Goal: Download file/media

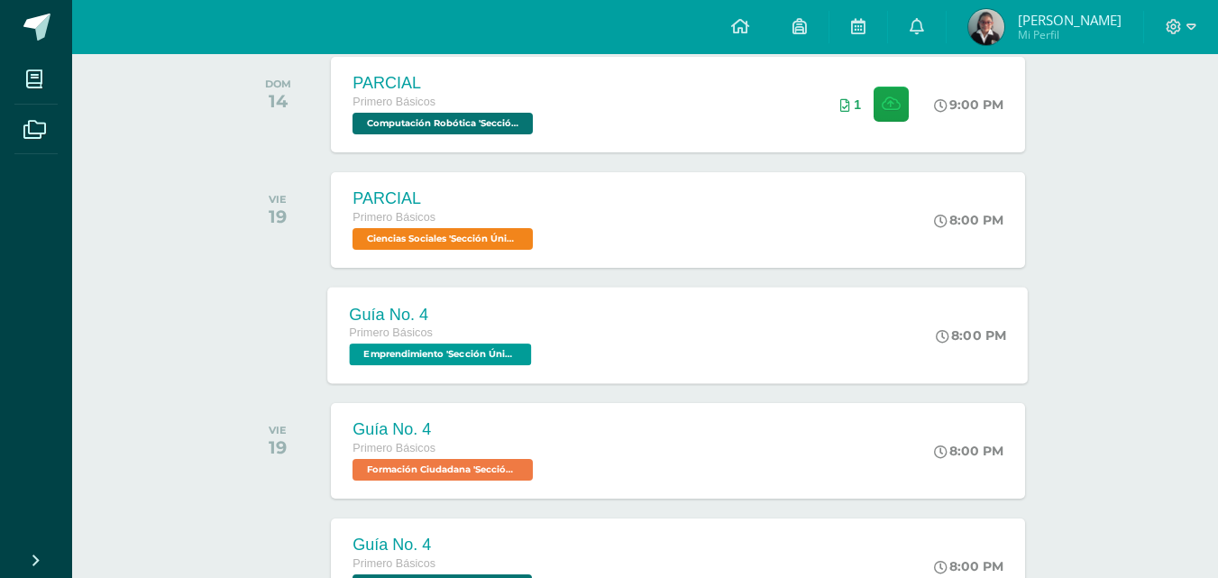
scroll to position [721, 0]
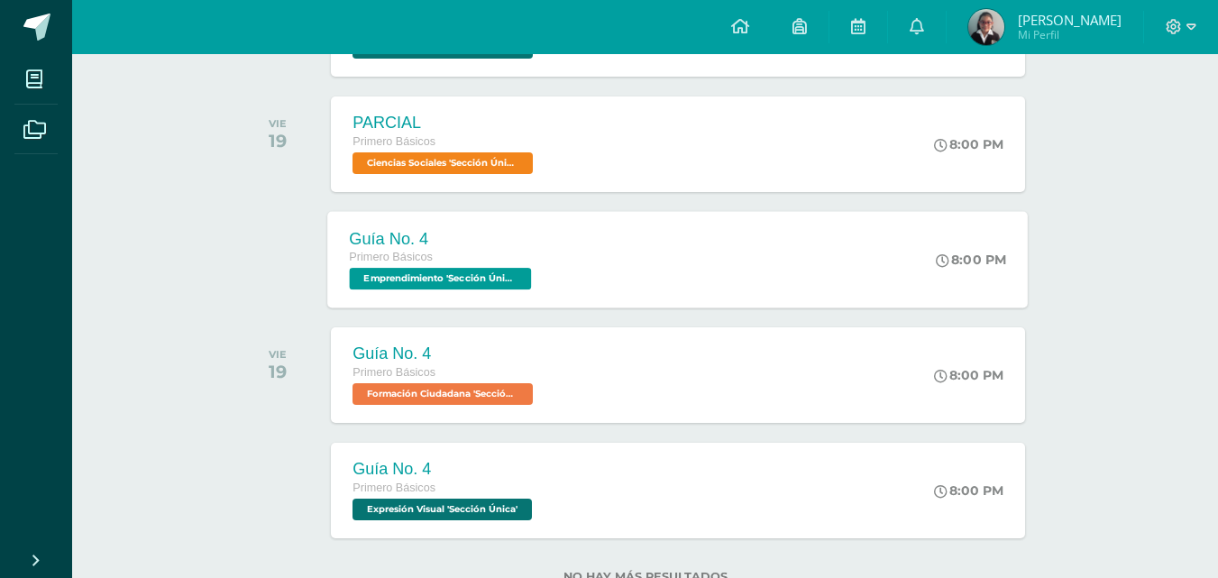
click at [523, 267] on div "Primero Básicos" at bounding box center [443, 258] width 187 height 20
click at [0, 0] on div "Cargando contenido" at bounding box center [0, 0] width 0 height 0
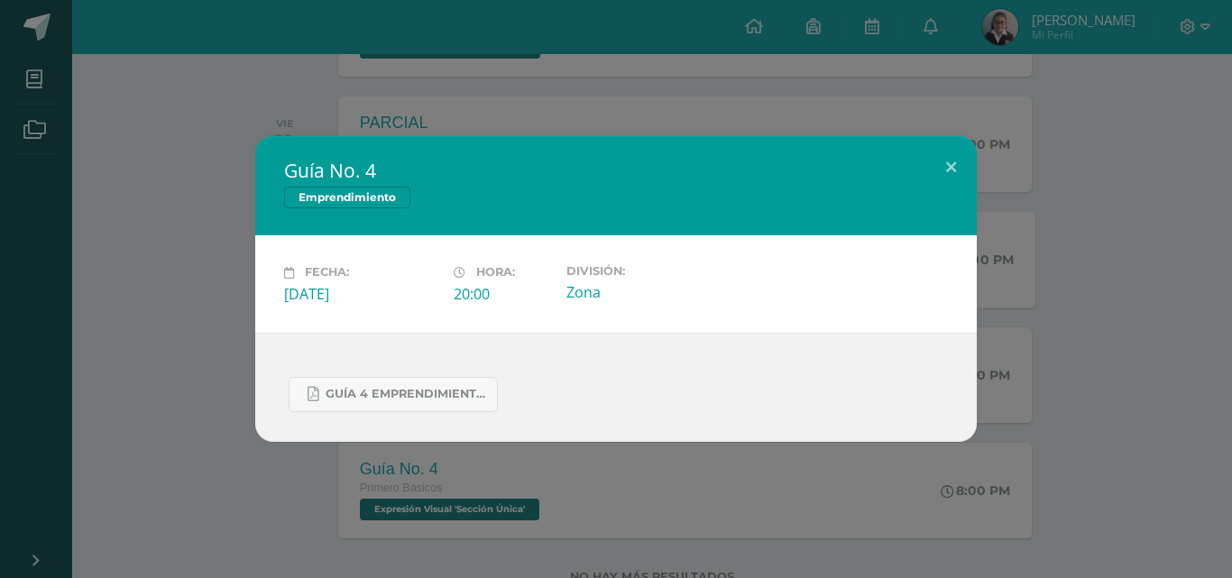
click at [393, 414] on div "GUÍA 4 EMPRENDIMIENTO 1ERO. IV BIM.docx.pdf" at bounding box center [615, 387] width 721 height 109
click at [445, 390] on span "GUÍA 4 EMPRENDIMIENTO 1ERO. IV BIM.docx.pdf" at bounding box center [406, 394] width 162 height 14
click at [936, 183] on button at bounding box center [950, 166] width 51 height 61
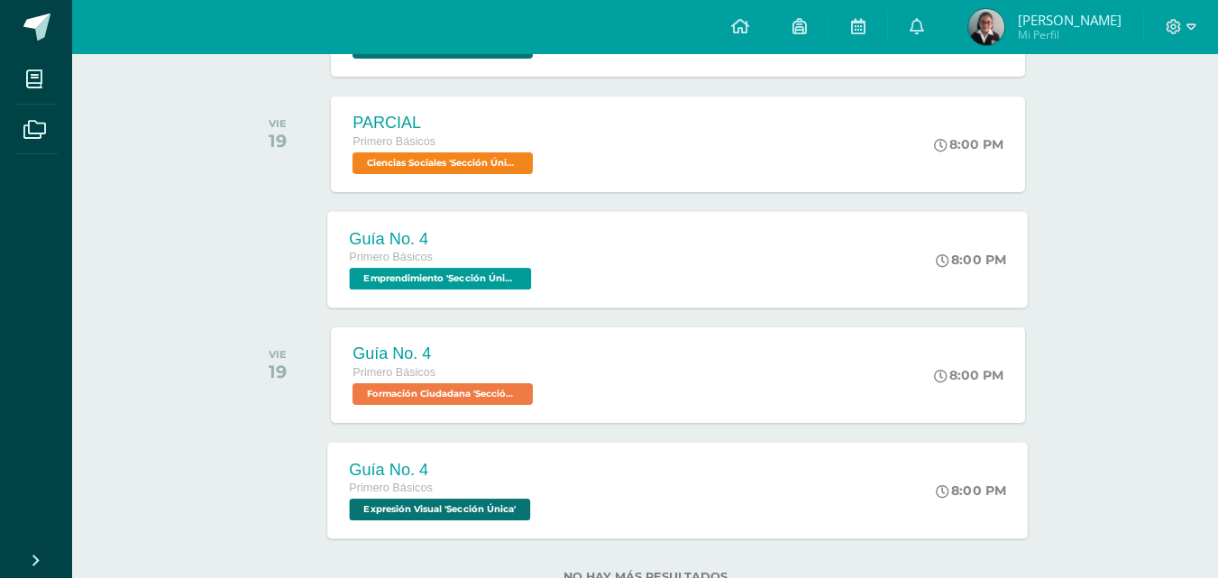
click at [461, 481] on div "Primero Básicos" at bounding box center [443, 489] width 186 height 20
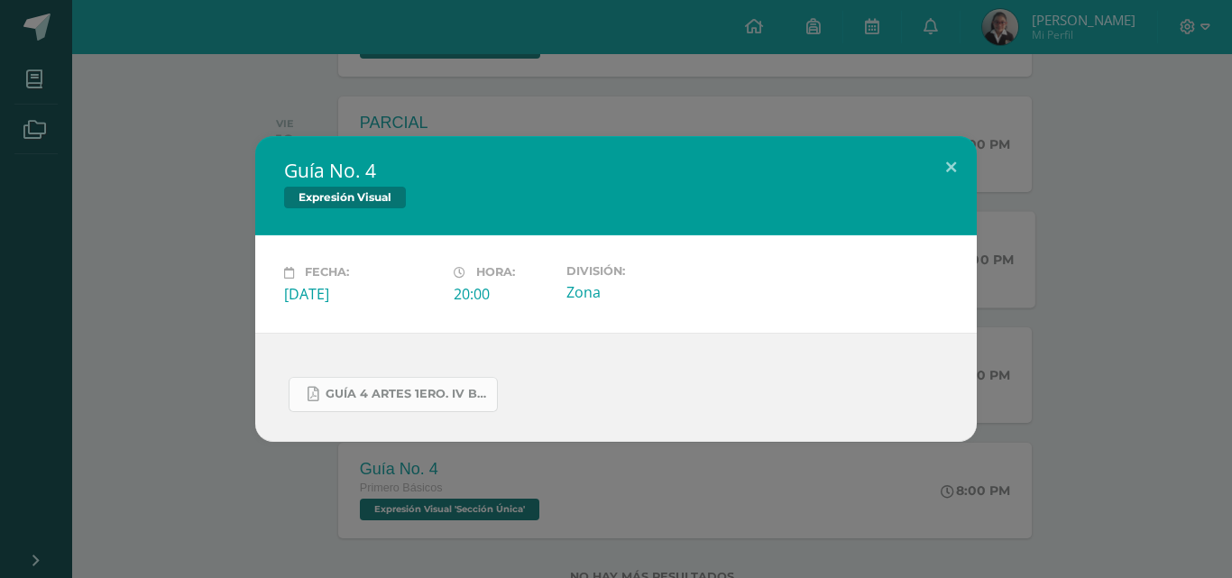
click at [411, 394] on span "GUÍA 4 ARTES 1ERO. IV BIM.docx.pdf" at bounding box center [406, 394] width 162 height 14
click at [452, 402] on link "GUÍA 4 ARTES 1ERO. IV BIM.docx.pdf" at bounding box center [393, 394] width 209 height 35
click at [937, 182] on button at bounding box center [950, 166] width 51 height 61
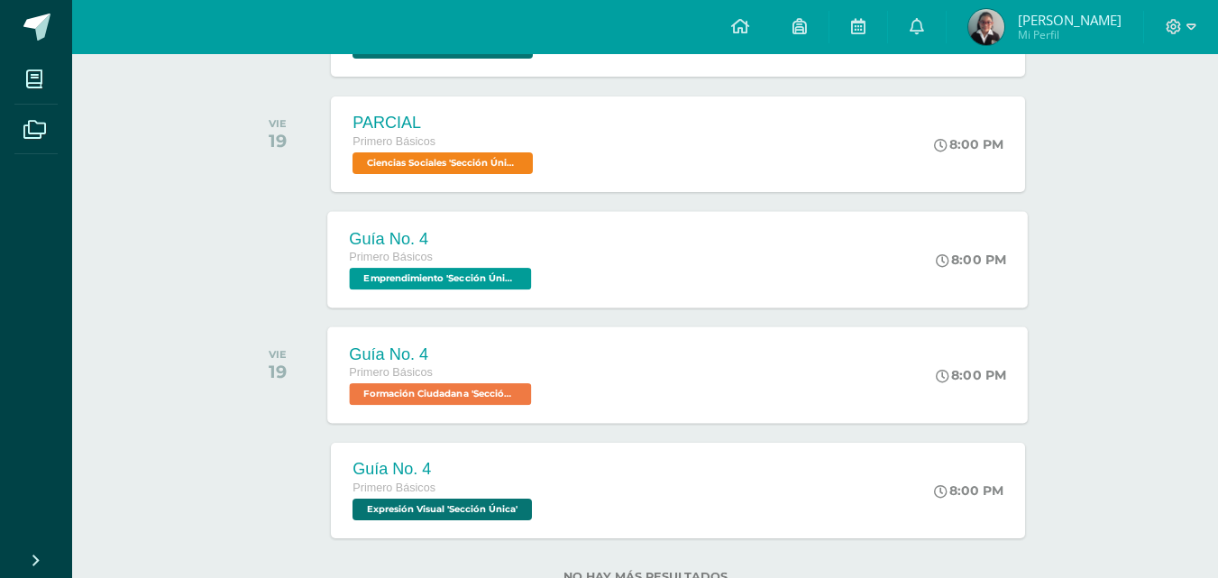
click at [495, 385] on span "Formación Ciudadana 'Sección Única'" at bounding box center [441, 394] width 182 height 22
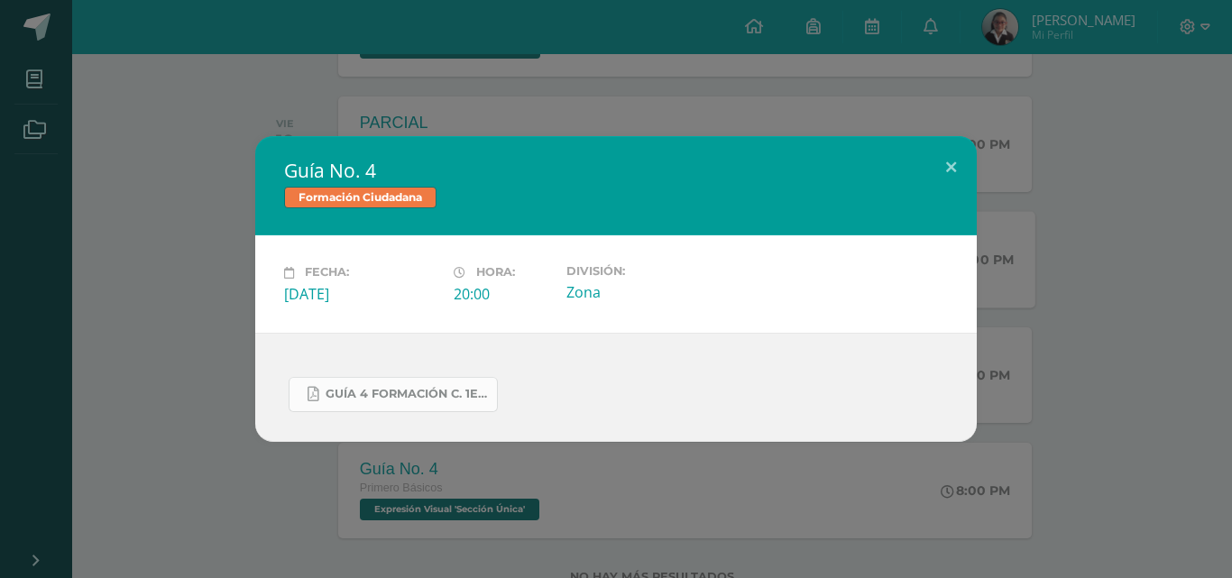
click at [420, 396] on span "GUÍA 4 FORMACIÓN C. 1ERO. IV BIM.docx.pdf" at bounding box center [406, 394] width 162 height 14
click at [958, 170] on button at bounding box center [950, 166] width 51 height 61
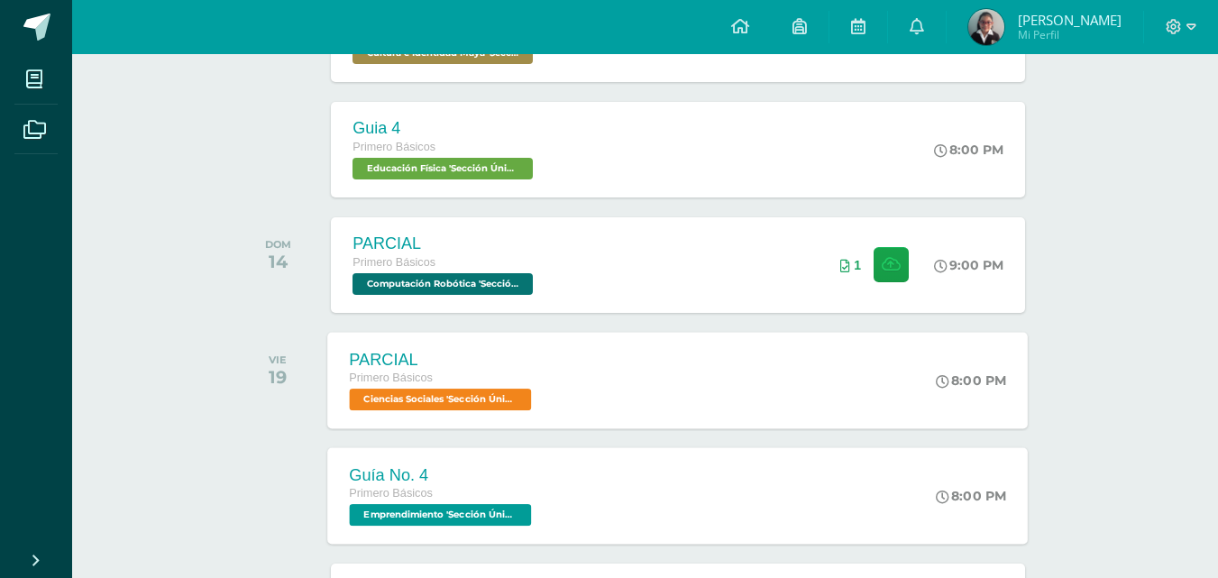
scroll to position [514, 0]
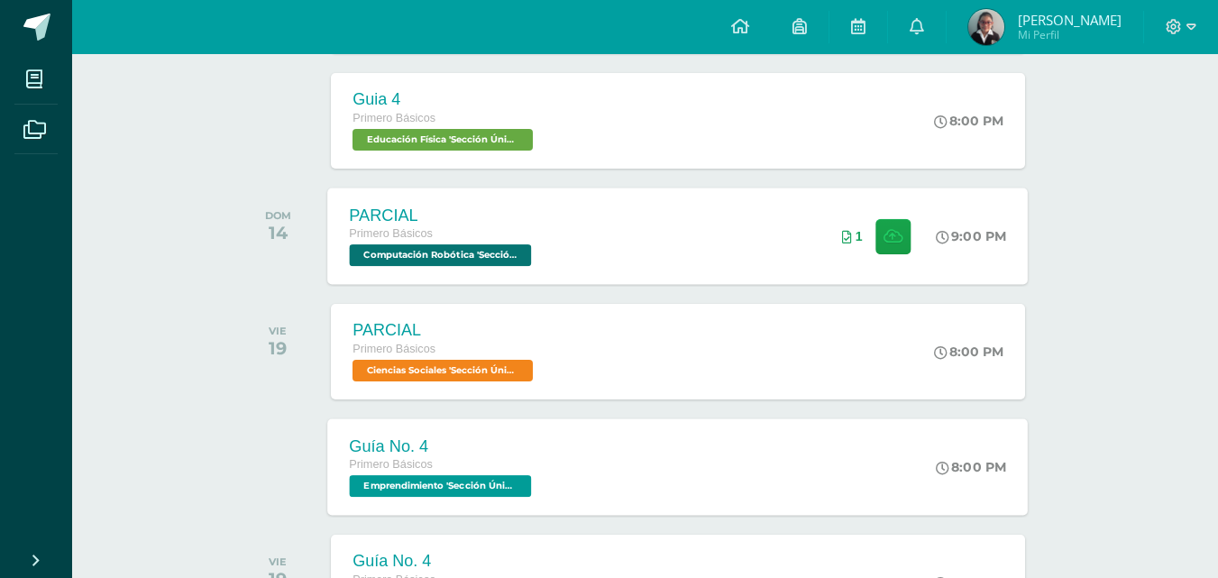
click at [490, 259] on span "Computación Robótica 'Sección Única'" at bounding box center [441, 255] width 182 height 22
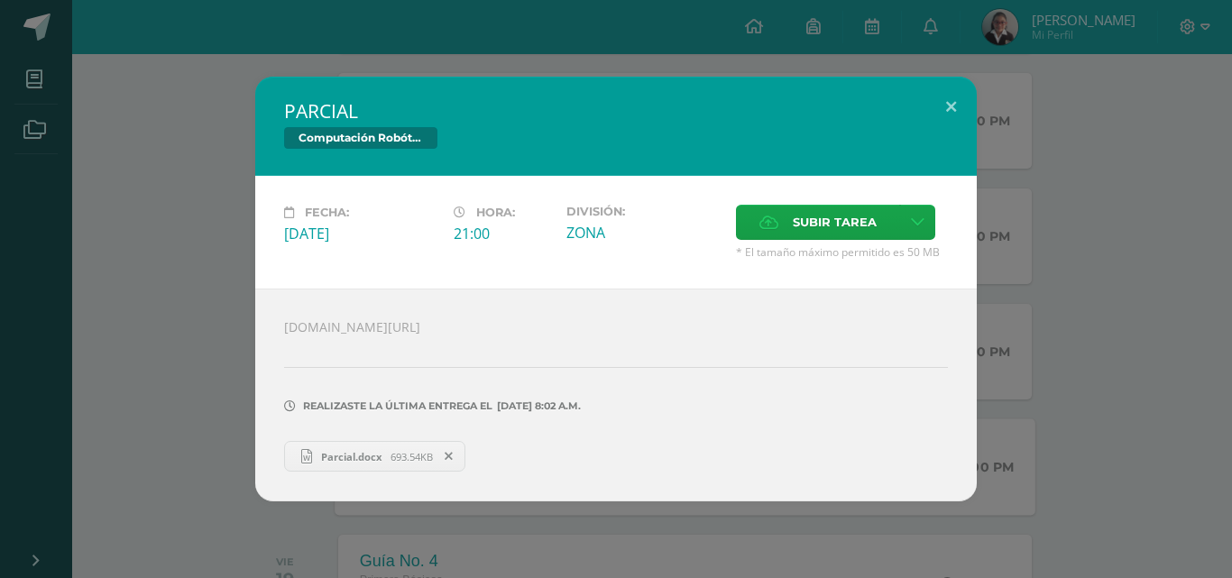
drag, startPoint x: 716, startPoint y: 318, endPoint x: 254, endPoint y: 301, distance: 461.9
click at [254, 301] on div "PARCIAL Computación Robótica Fecha: Domingo 14 de Septiembre Hora: 21:00 Divisi…" at bounding box center [615, 289] width 1217 height 425
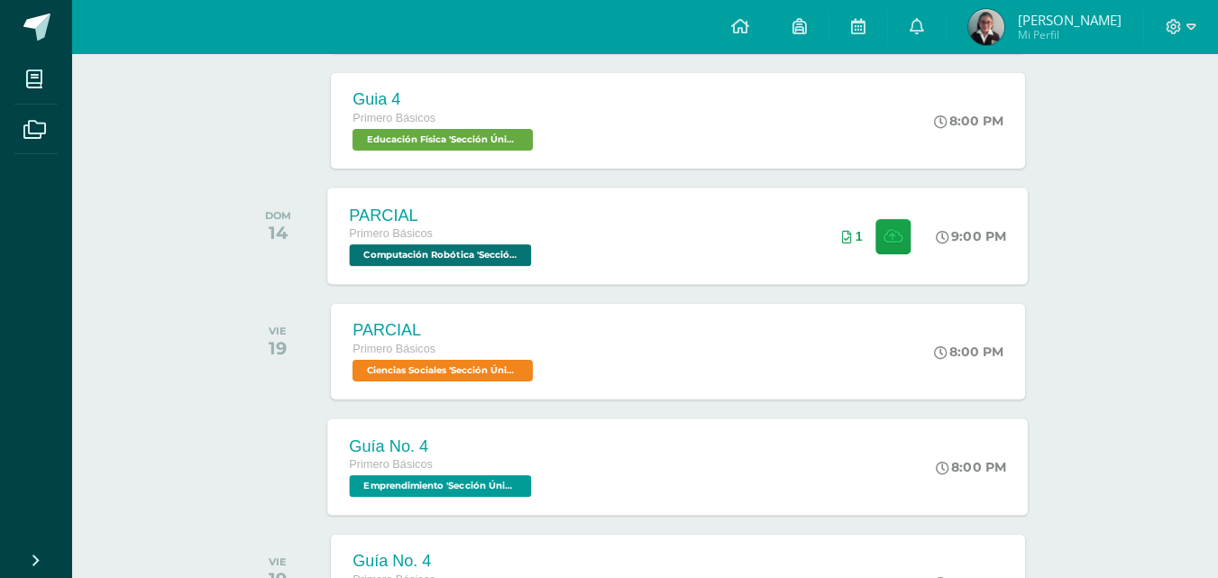
click at [482, 254] on span "Computación Robótica 'Sección Única'" at bounding box center [441, 255] width 182 height 22
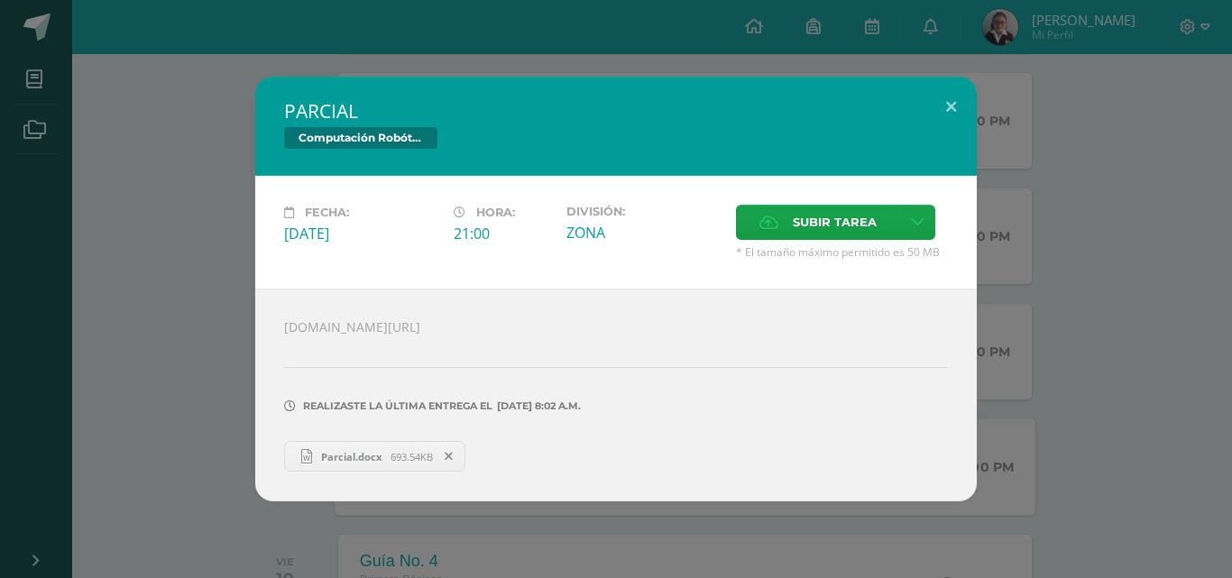
drag, startPoint x: 719, startPoint y: 318, endPoint x: 270, endPoint y: 312, distance: 449.0
click at [270, 312] on div "liveworksheets.com/es/worksheet/es/tecnologia-e-informatica/1068285 Realizaste …" at bounding box center [615, 395] width 721 height 213
copy div "liveworksheets.com/es/worksheet/es/tecnologia-e-informatica/1068285"
click at [956, 119] on button at bounding box center [950, 107] width 51 height 61
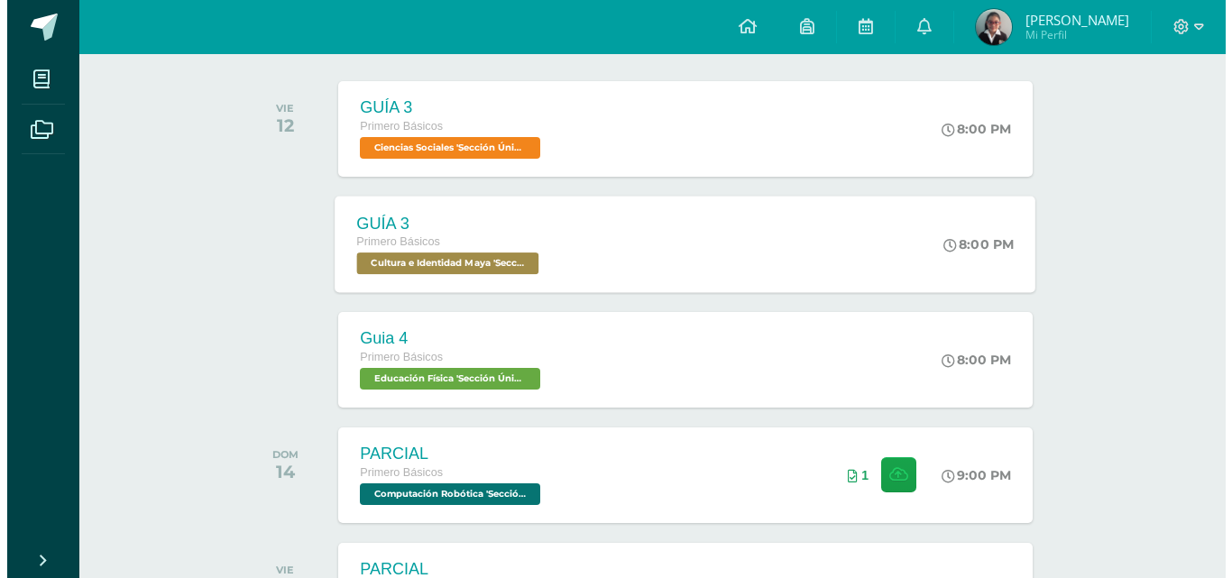
scroll to position [243, 0]
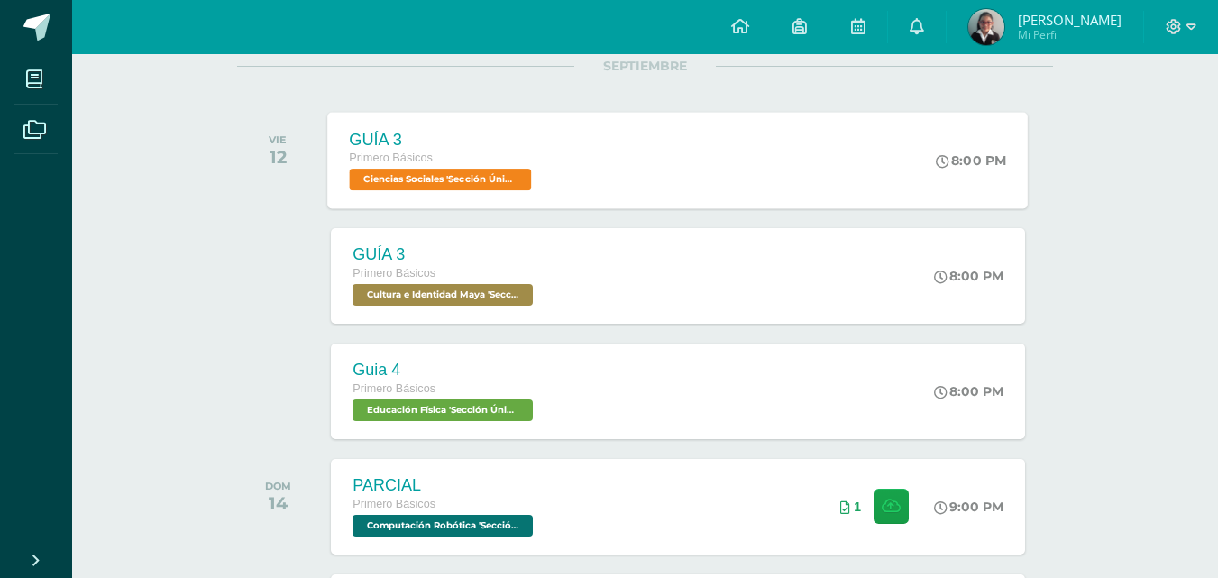
click at [491, 171] on span "Ciencias Sociales 'Sección Única'" at bounding box center [441, 180] width 182 height 22
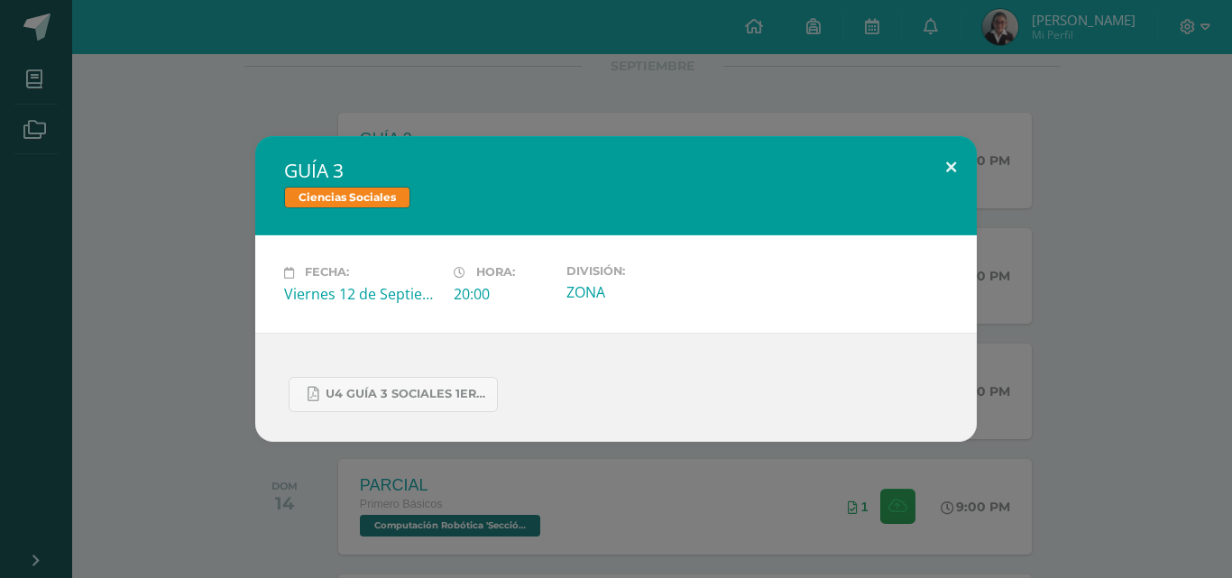
click at [960, 169] on button at bounding box center [950, 166] width 51 height 61
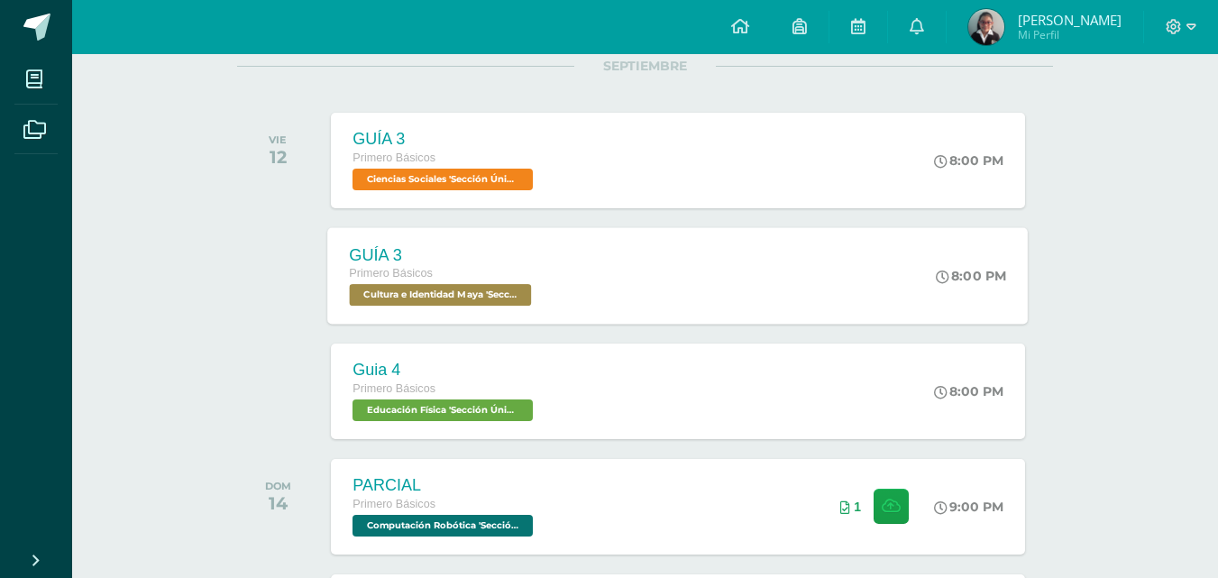
click at [452, 281] on div "Primero Básicos" at bounding box center [443, 274] width 187 height 20
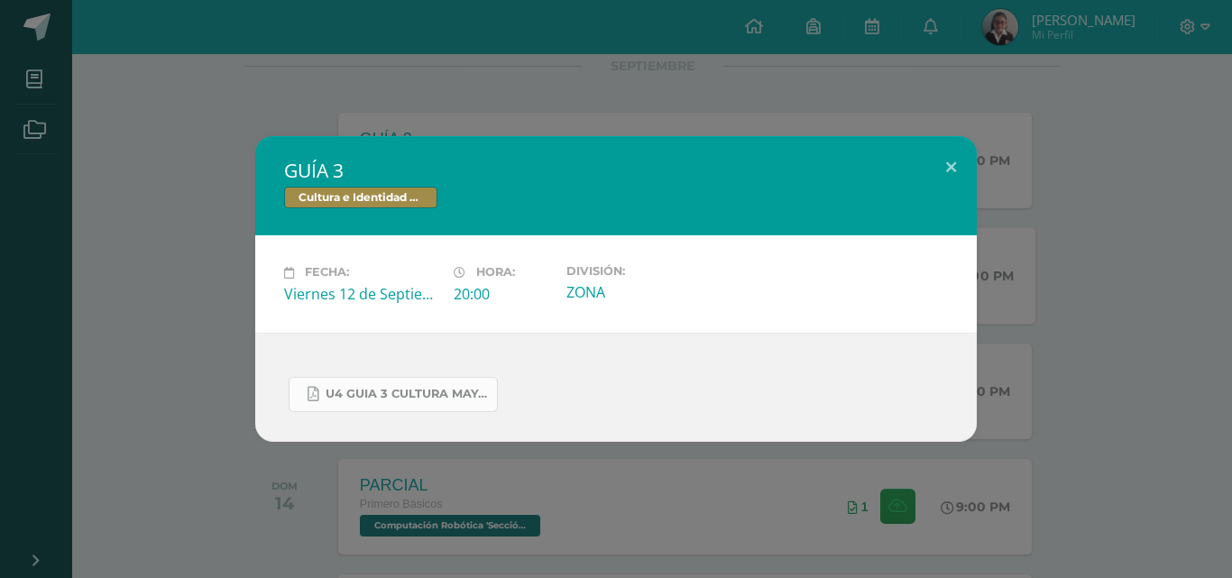
click at [470, 382] on link "U4 GUIA 3 CULTURA MAYA BASICOS.pdf" at bounding box center [393, 394] width 209 height 35
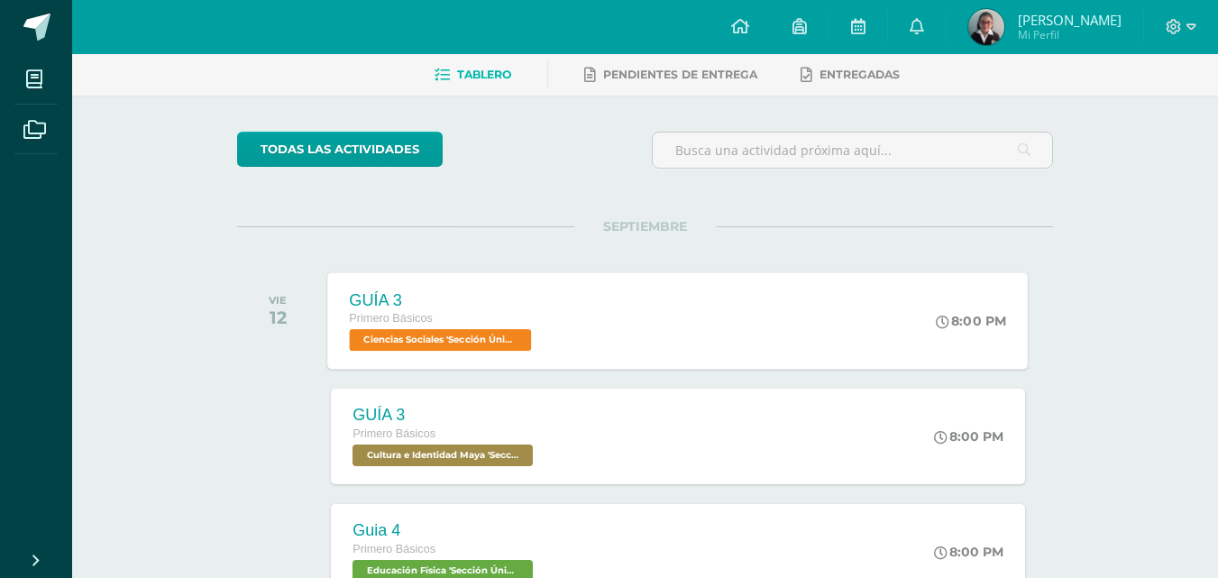
scroll to position [180, 0]
